Goal: Entertainment & Leisure: Browse casually

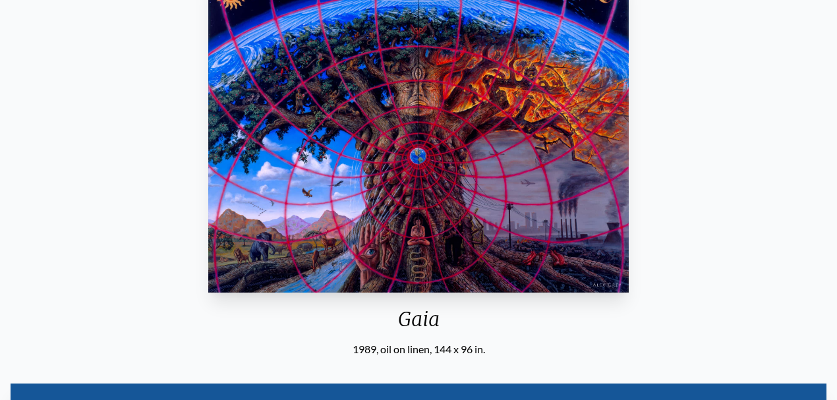
scroll to position [153, 0]
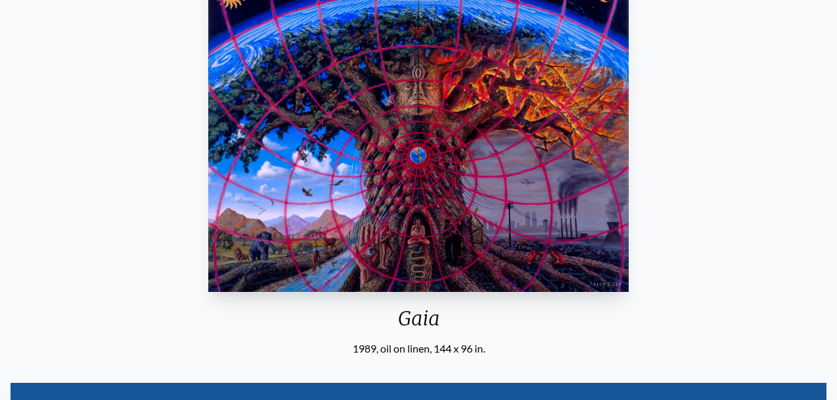
click at [538, 219] on img "15 / 22" at bounding box center [418, 132] width 420 height 320
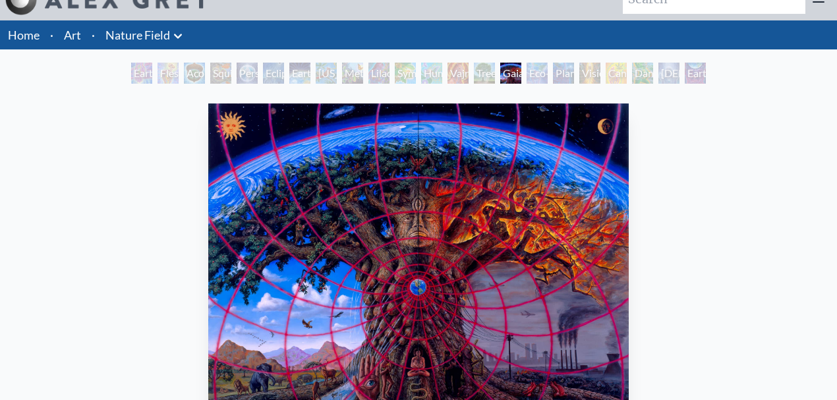
scroll to position [0, 0]
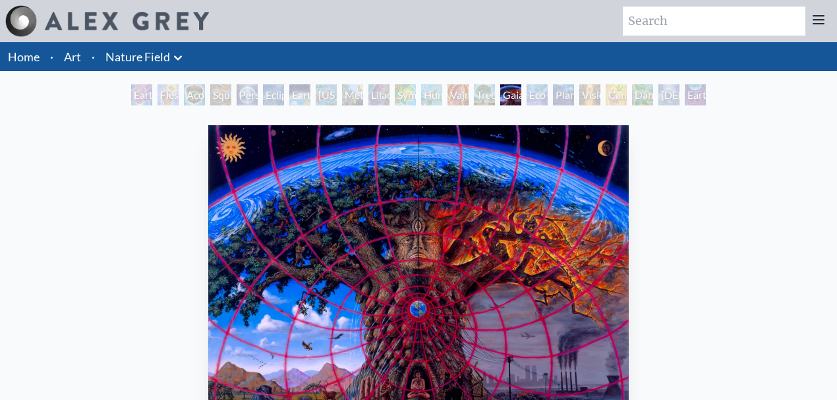
click at [152, 96] on div "Earth Witness" at bounding box center [141, 94] width 21 height 21
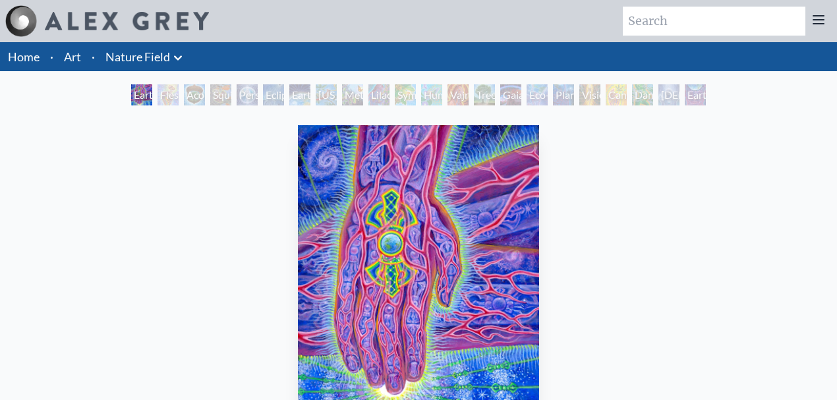
click at [173, 91] on div "Flesh of the Gods" at bounding box center [167, 94] width 21 height 21
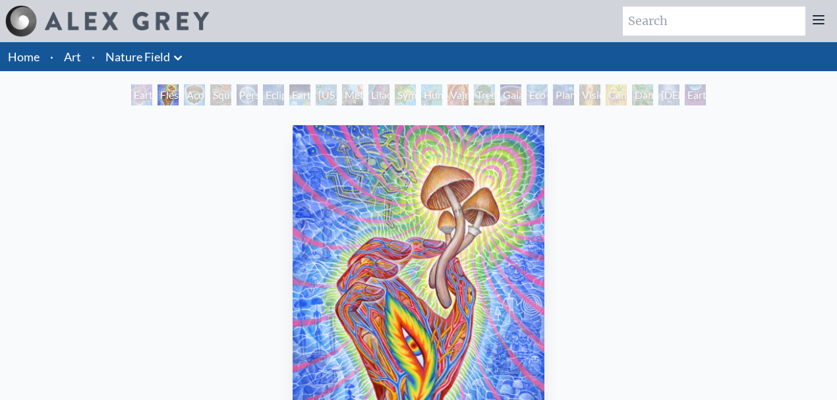
click at [195, 94] on div "Acorn Dream" at bounding box center [194, 94] width 21 height 21
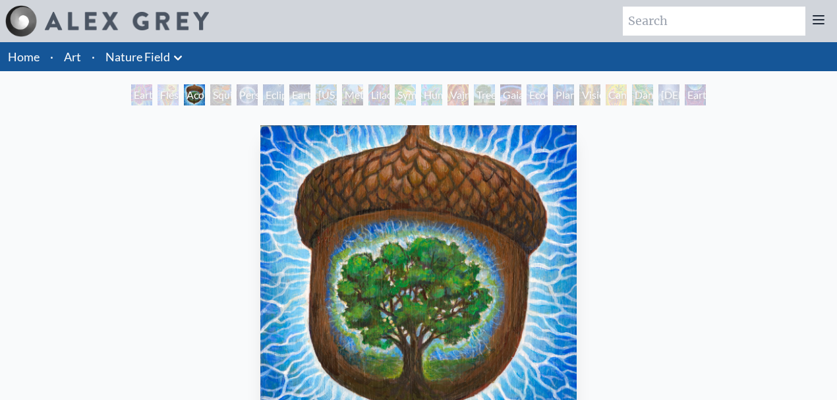
click at [257, 90] on div "Person Planet" at bounding box center [247, 94] width 21 height 21
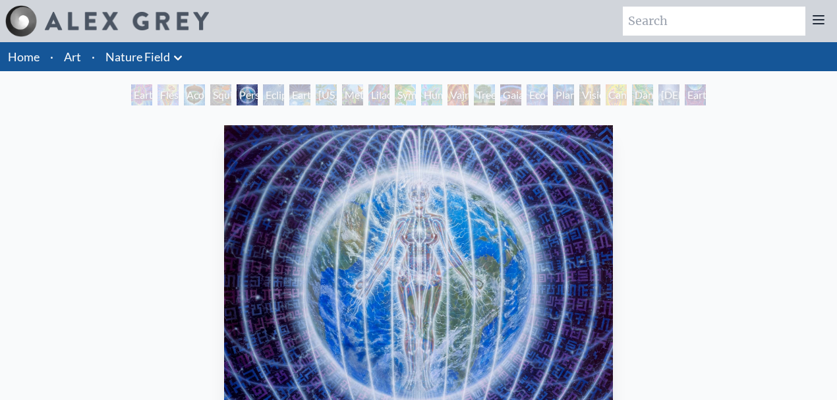
click at [363, 94] on div "Metamorphosis" at bounding box center [352, 94] width 21 height 21
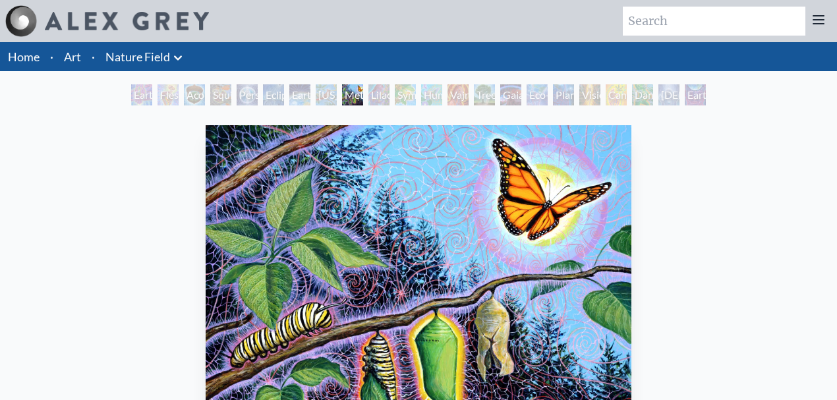
click at [402, 97] on div "Symbiosis: Gall Wasp & Oak Tree" at bounding box center [405, 94] width 21 height 21
